Goal: Task Accomplishment & Management: Use online tool/utility

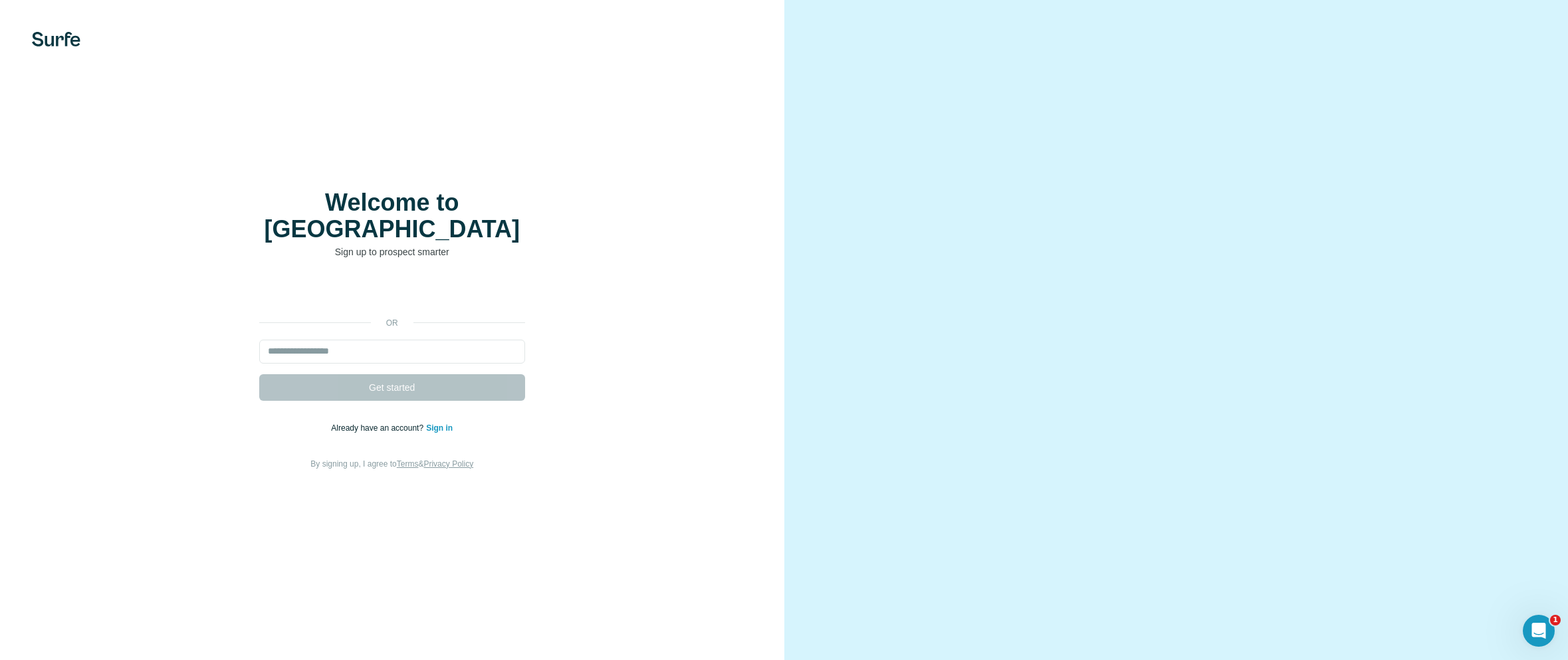
click at [962, 210] on video at bounding box center [1176, 330] width 479 height 239
click at [445, 339] on input "email" at bounding box center [392, 351] width 266 height 24
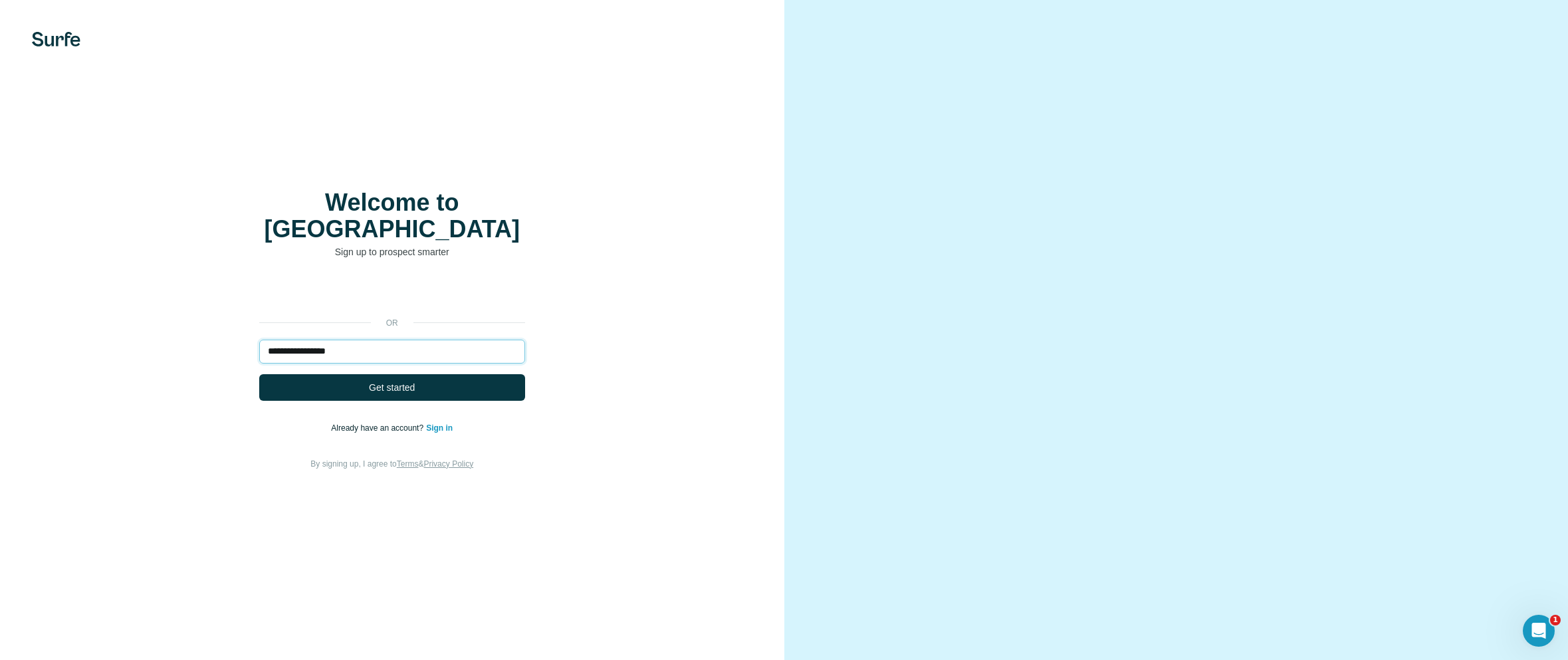
type input "**********"
click at [260, 374] on button "Get started" at bounding box center [392, 387] width 266 height 26
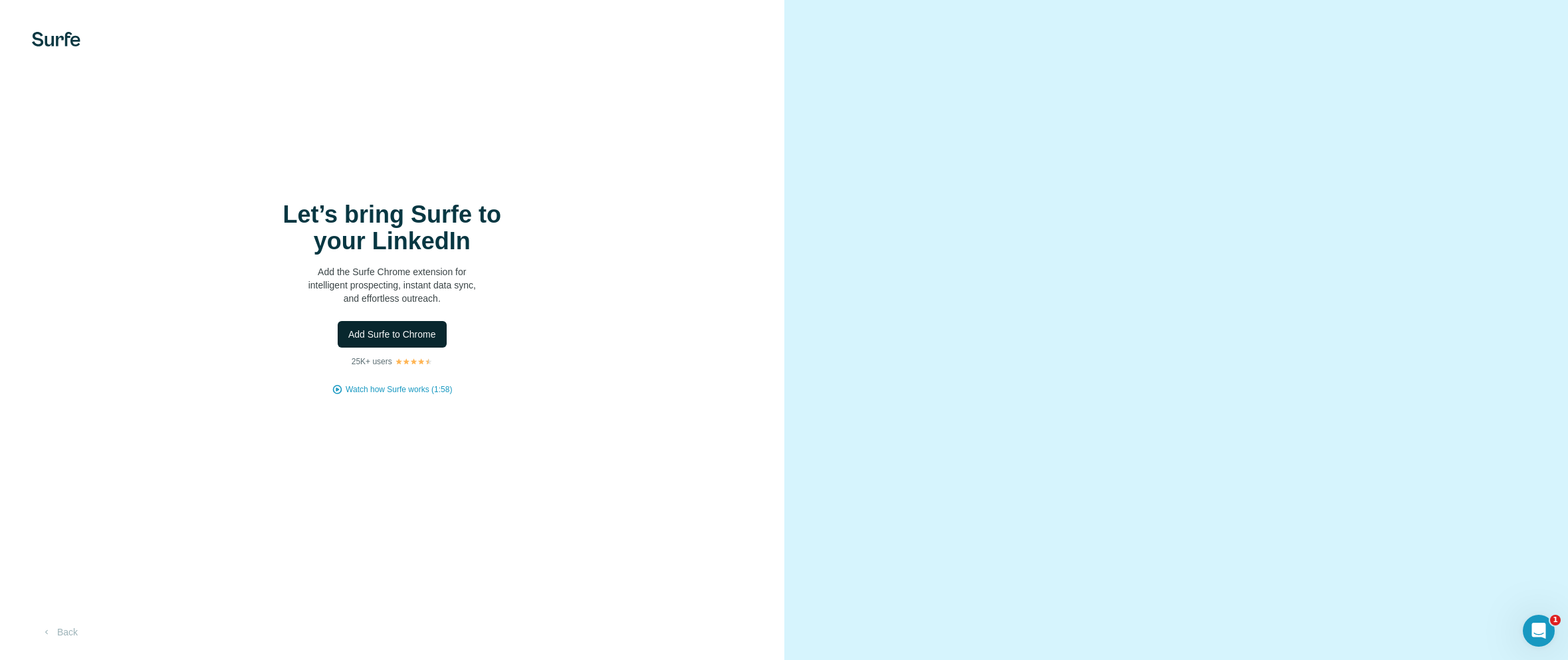
click at [401, 339] on span "Add Surfe to Chrome" at bounding box center [392, 334] width 87 height 14
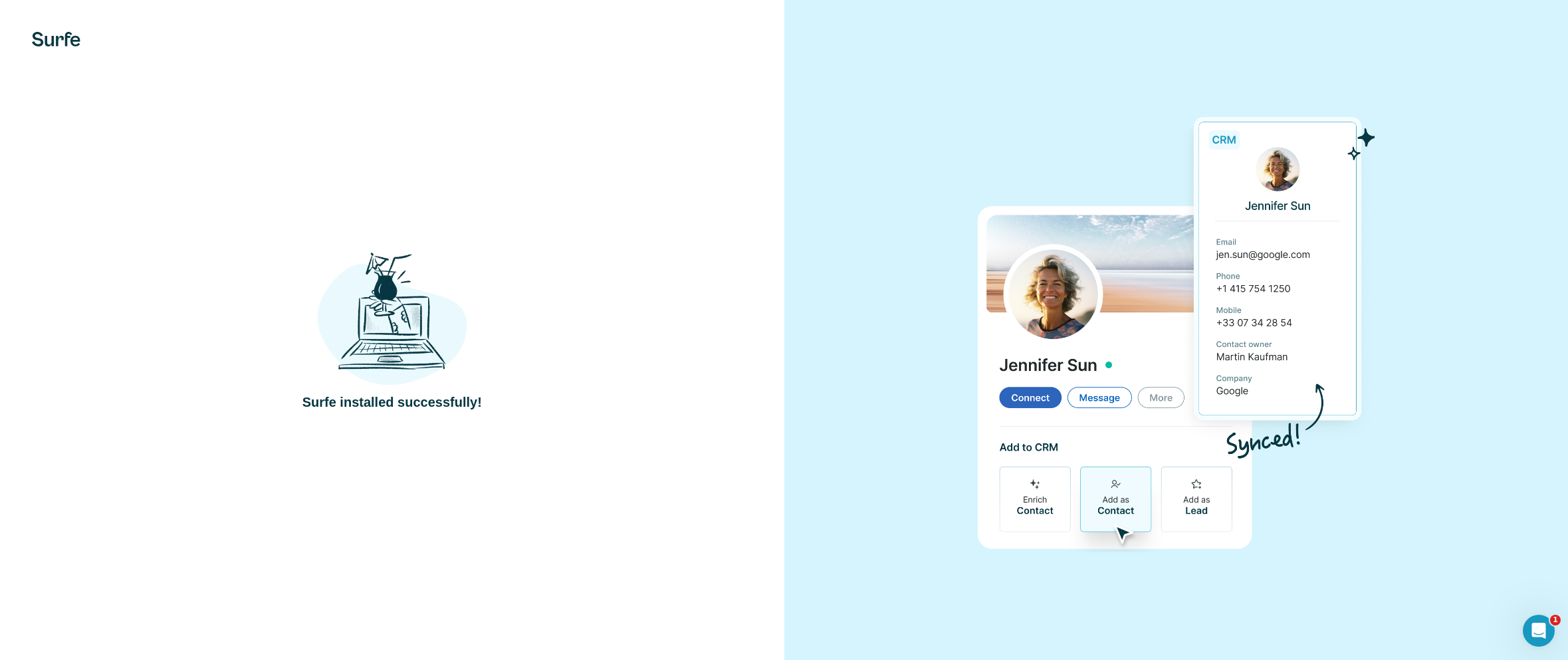
click at [818, 246] on div at bounding box center [1176, 330] width 784 height 660
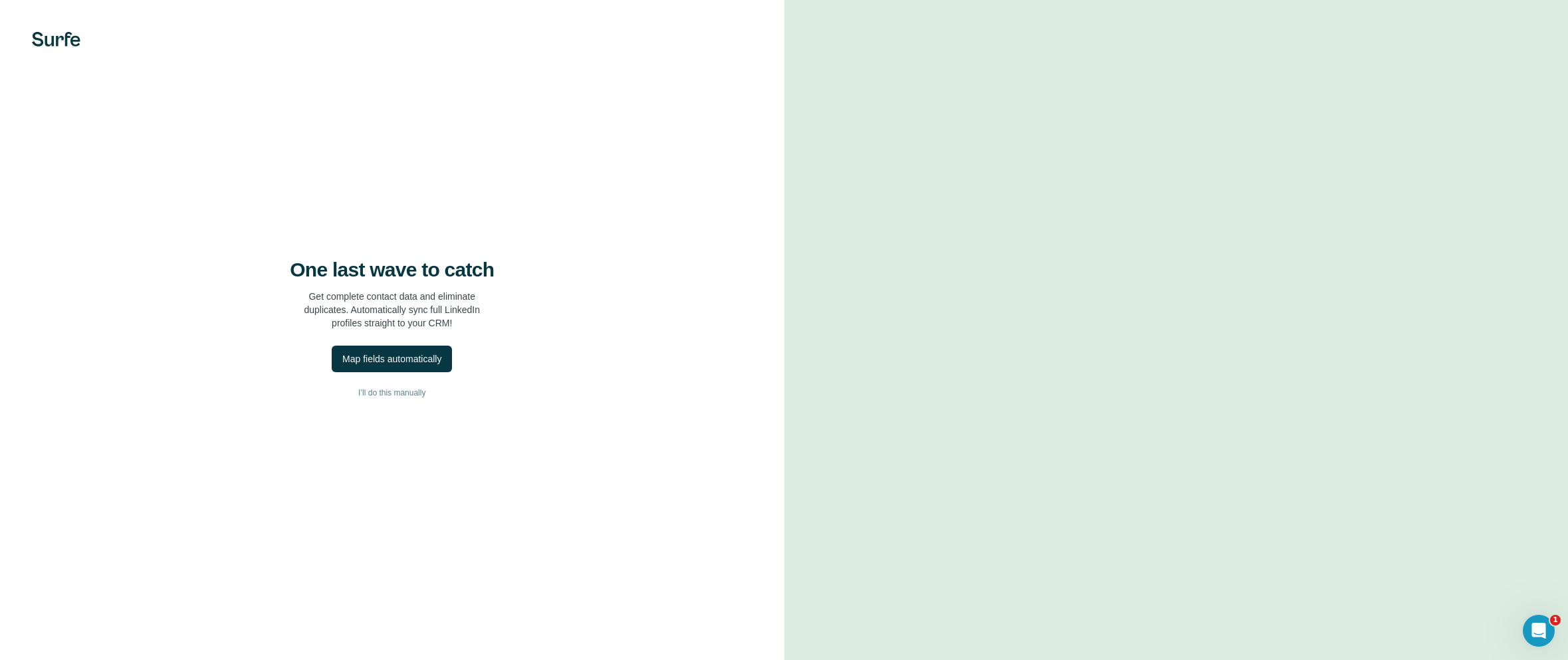
click at [823, 220] on div at bounding box center [1176, 330] width 784 height 660
drag, startPoint x: 381, startPoint y: 260, endPoint x: 511, endPoint y: 336, distance: 150.6
click at [511, 336] on div "One last wave to catch Get complete contact data and eliminate duplicates. Auto…" at bounding box center [392, 330] width 784 height 660
click at [512, 336] on div "One last wave to catch Get complete contact data and eliminate duplicates. Auto…" at bounding box center [392, 330] width 784 height 660
click at [383, 361] on div "Map fields automatically" at bounding box center [391, 359] width 99 height 14
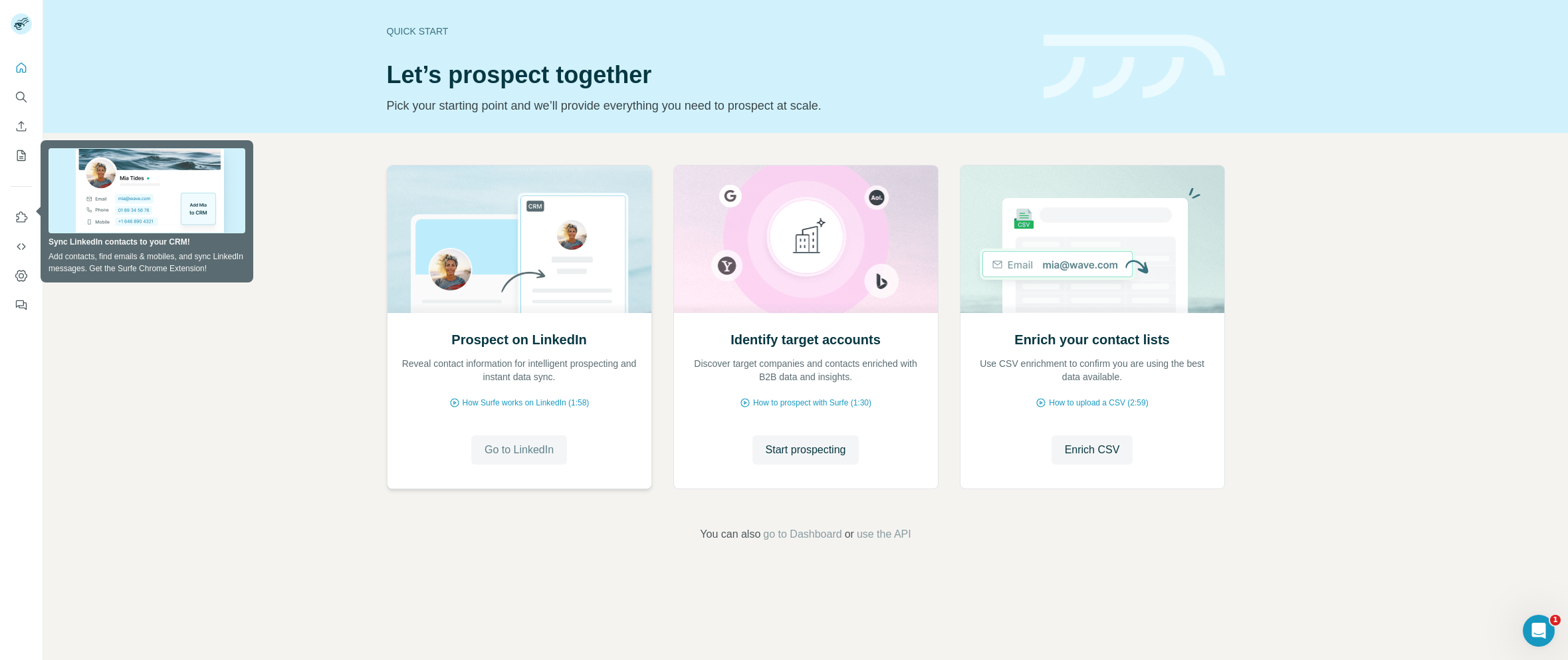
click at [514, 455] on span "Go to LinkedIn" at bounding box center [518, 450] width 69 height 16
